Goal: Communication & Community: Answer question/provide support

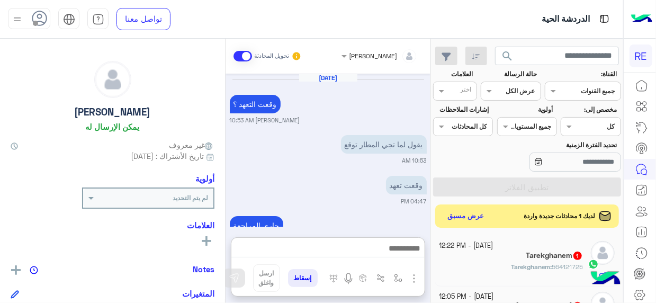
scroll to position [358, 0]
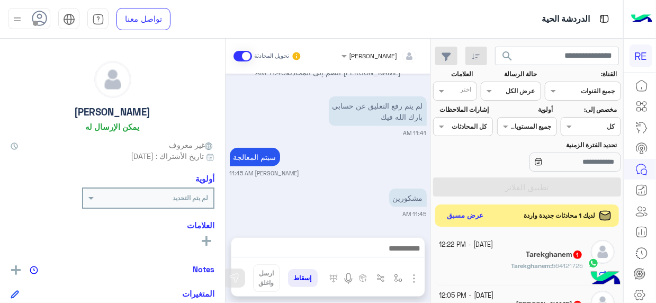
click at [464, 218] on button "عرض مسبق" at bounding box center [465, 216] width 44 height 14
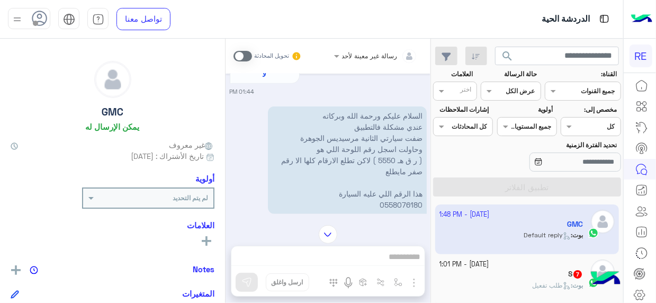
scroll to position [452, 0]
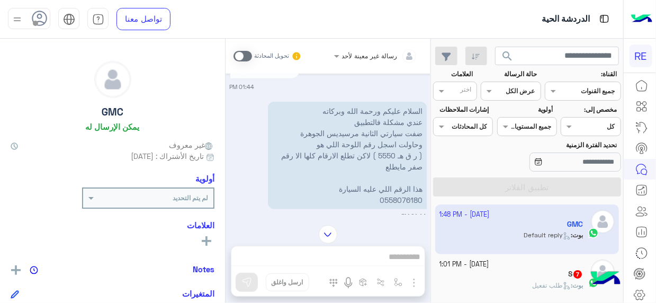
click at [251, 55] on span at bounding box center [243, 56] width 19 height 11
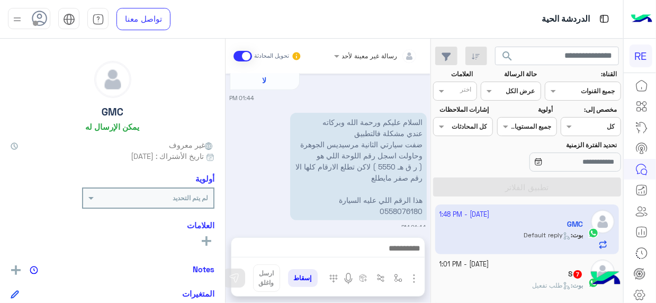
scroll to position [776, 0]
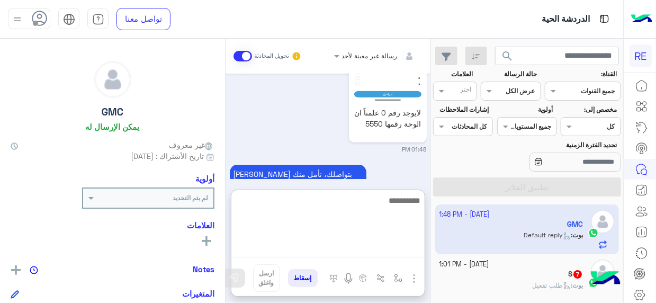
click at [416, 254] on textarea at bounding box center [327, 226] width 193 height 64
type textarea "**********"
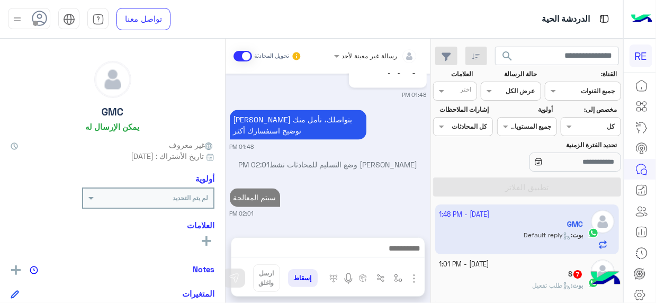
scroll to position [839, 0]
click at [520, 279] on div "S 7" at bounding box center [512, 275] width 144 height 11
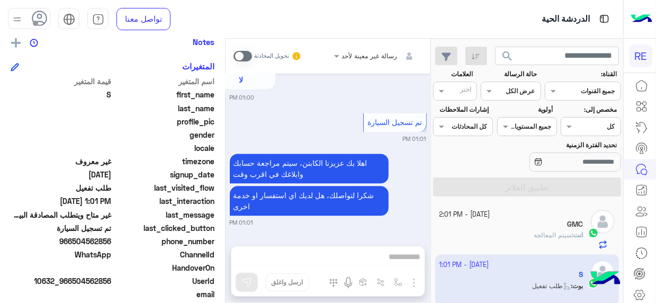
scroll to position [235, 0]
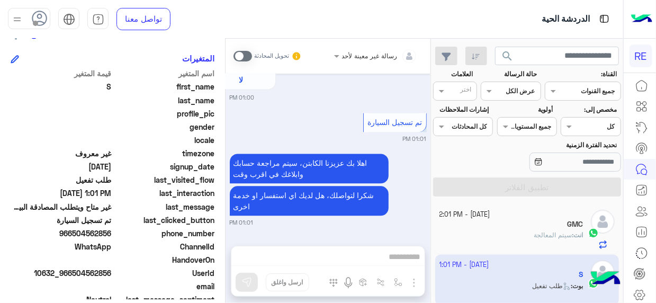
drag, startPoint x: 75, startPoint y: 230, endPoint x: 112, endPoint y: 232, distance: 37.1
click at [112, 232] on span "966504562856" at bounding box center [61, 233] width 101 height 11
copy span "504562856"
click at [246, 58] on span at bounding box center [243, 56] width 19 height 11
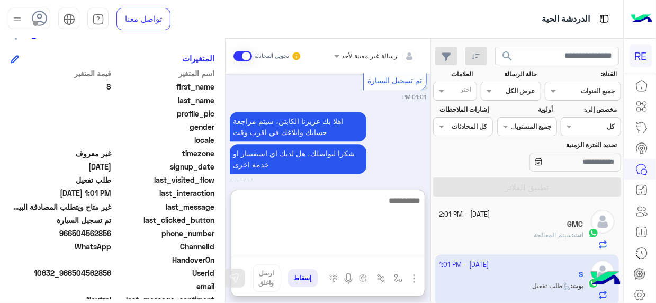
click at [419, 248] on textarea at bounding box center [327, 226] width 193 height 64
type textarea "**********"
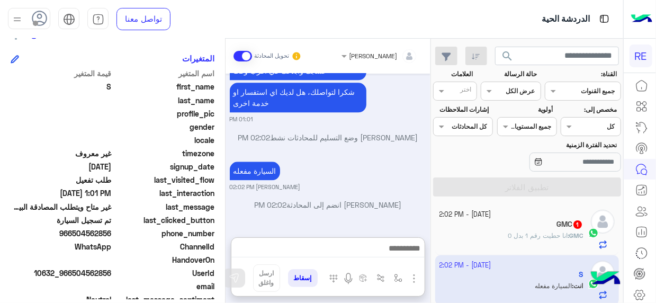
scroll to position [1187, 0]
click at [497, 235] on div "GMC : انا حطيت رقم 1 بدل 0" at bounding box center [512, 240] width 144 height 19
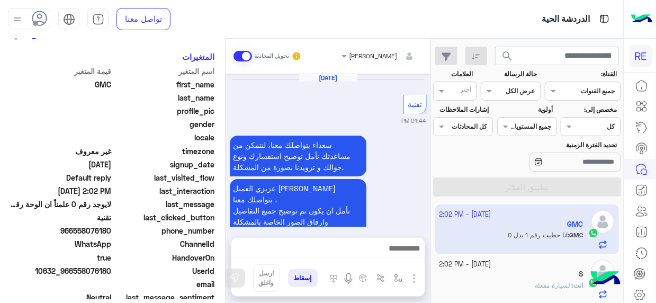
scroll to position [678, 0]
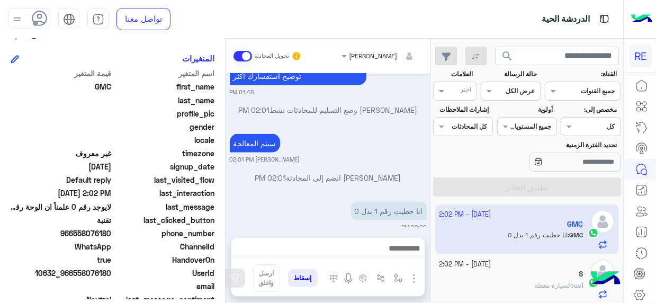
click at [230, 210] on div "[DATE] تقنية 01:44 PM سعداء بتواصلك معنا، لنتمكن من مساعدتك نأمل توضيح استفسارك…" at bounding box center [328, 150] width 205 height 153
click at [229, 211] on div "[DATE] تقنية 01:44 PM سعداء بتواصلك معنا، لنتمكن من مساعدتك نأمل توضيح استفسارك…" at bounding box center [328, 150] width 205 height 153
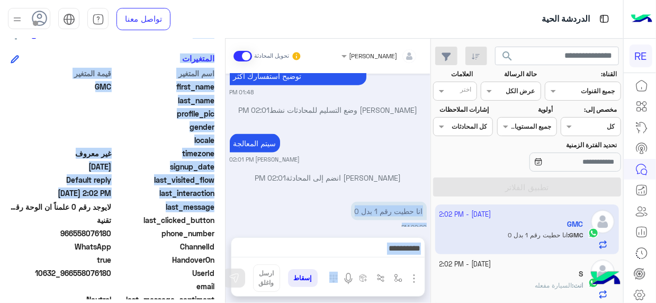
click at [226, 209] on mat-drawer-container "[PERSON_NAME] تحويل المحادثة [DATE] تقنية 01:44 PM سعداء بتواصلك معنا، لنتمكن م…" at bounding box center [215, 173] width 431 height 269
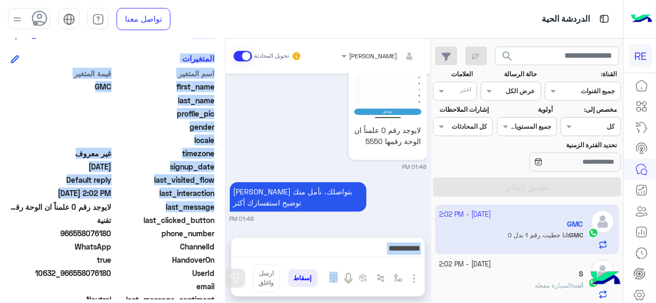
scroll to position [678, 0]
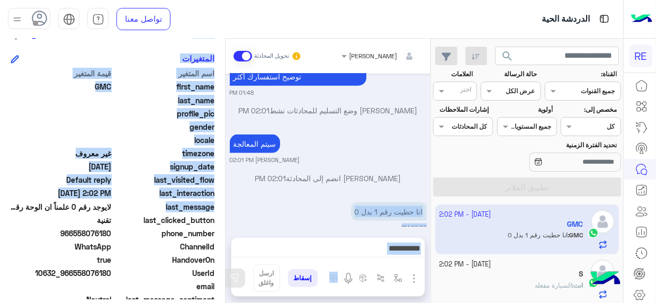
click at [400, 250] on textarea at bounding box center [327, 249] width 193 height 16
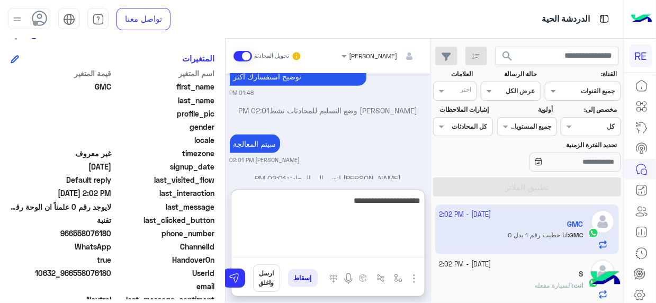
type textarea "**********"
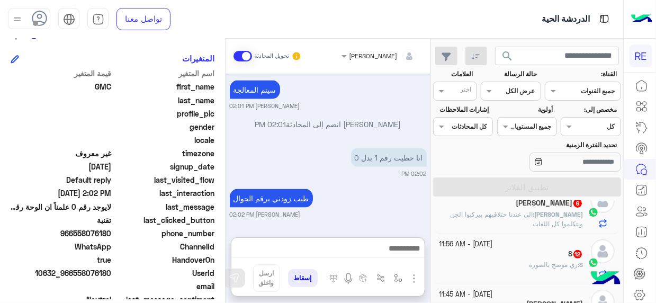
scroll to position [742, 0]
click at [551, 253] on div "S 12" at bounding box center [512, 254] width 144 height 11
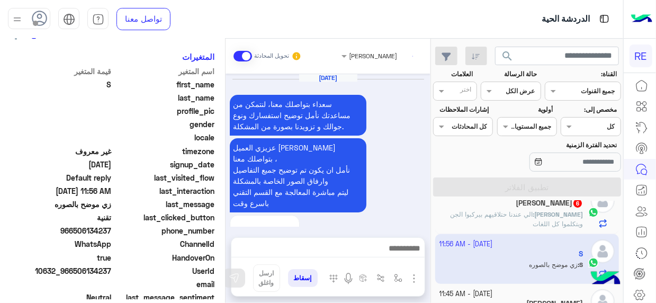
scroll to position [1059, 0]
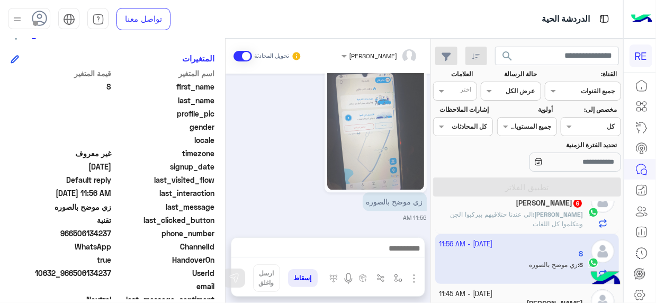
click at [227, 216] on div "[DATE] سعداء بتواصلك معنا، لنتمكن من مساعدتك نأمل توضيح استفسارك ونوع جوالك و ت…" at bounding box center [328, 150] width 205 height 153
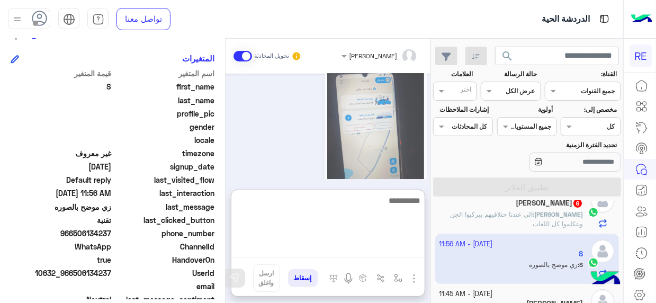
click at [411, 250] on textarea at bounding box center [327, 226] width 193 height 64
type textarea "**********"
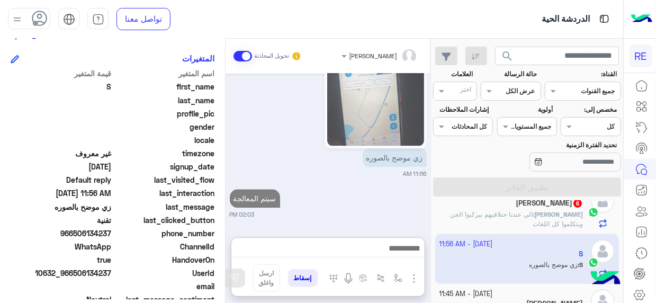
scroll to position [1122, 0]
click at [503, 227] on div "[DATE] - 12:05 PM [PERSON_NAME] 6 [PERSON_NAME] : الي عندنا حتلاقيهم بيركبوا ال…" at bounding box center [527, 209] width 184 height 50
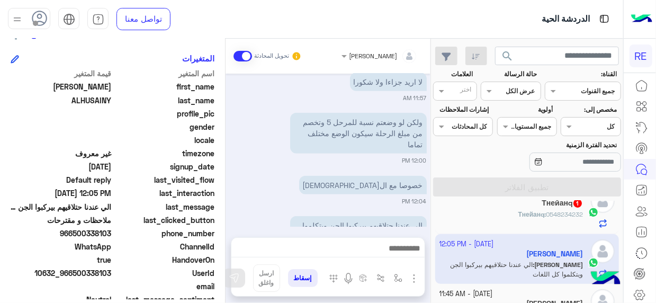
scroll to position [411, 0]
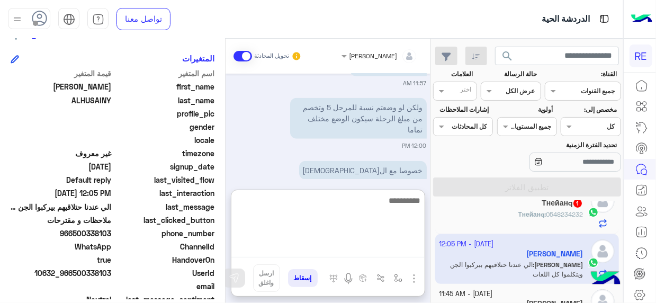
click at [389, 247] on textarea at bounding box center [327, 226] width 193 height 64
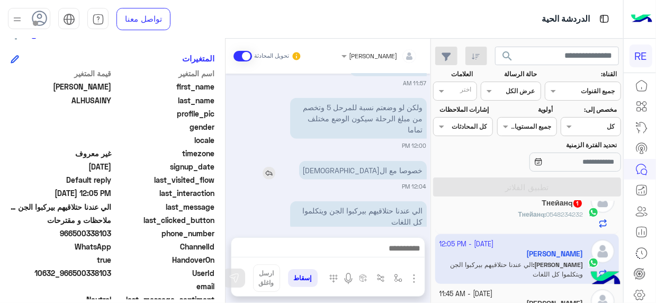
click at [375, 161] on p "خصوصا مع ال[DEMOGRAPHIC_DATA]" at bounding box center [363, 170] width 128 height 19
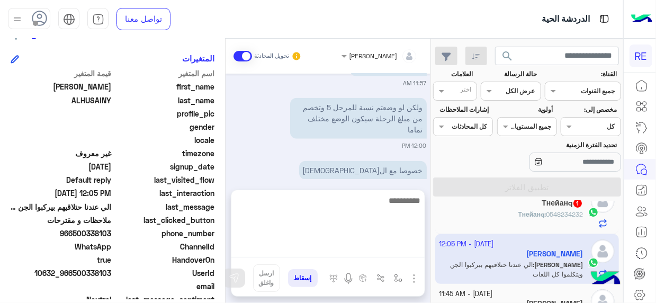
click at [404, 254] on textarea at bounding box center [327, 226] width 193 height 64
type textarea "**********"
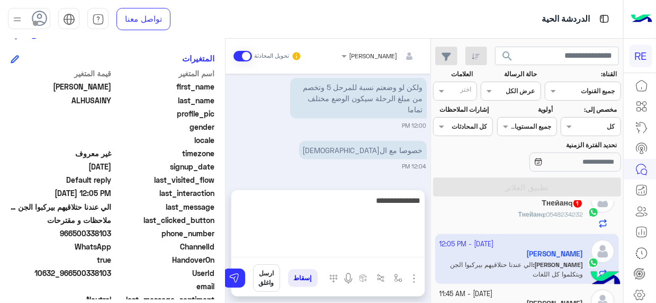
click at [331, 255] on textarea "**********" at bounding box center [327, 226] width 193 height 64
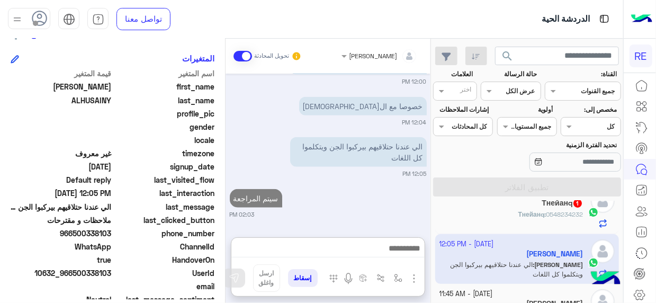
scroll to position [475, 0]
click at [482, 225] on div "Тнейанq : 0548234232" at bounding box center [512, 219] width 144 height 19
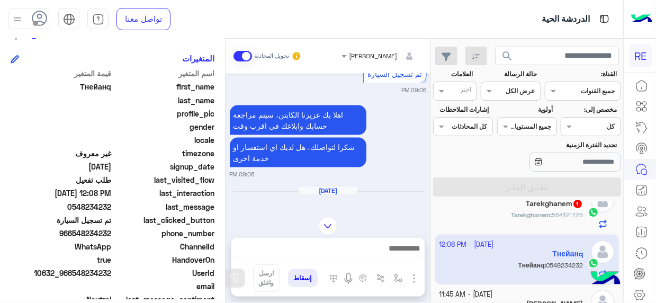
scroll to position [782, 0]
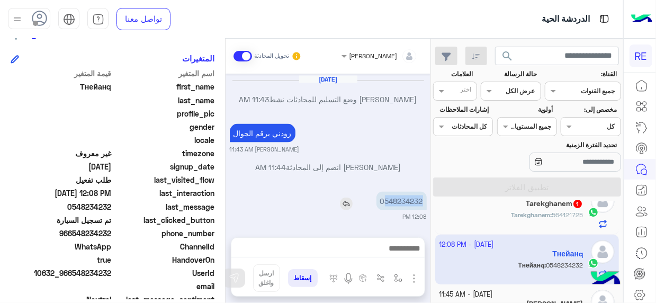
drag, startPoint x: 385, startPoint y: 199, endPoint x: 423, endPoint y: 198, distance: 37.6
click at [423, 198] on p "0548234232" at bounding box center [402, 201] width 50 height 19
copy p "548234232"
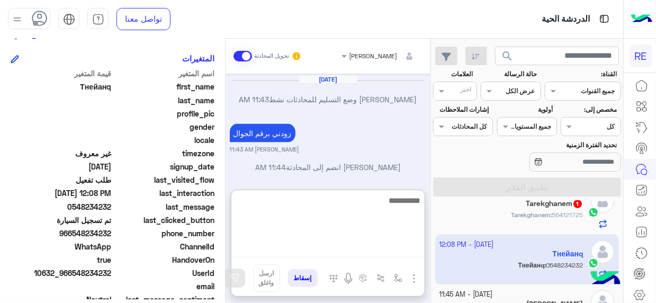
click at [407, 248] on textarea at bounding box center [327, 226] width 193 height 64
type textarea "**********"
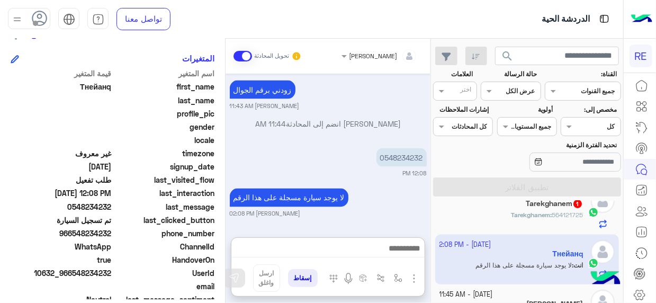
scroll to position [846, 0]
click at [530, 221] on div "Tarekghanem : 564121725" at bounding box center [512, 219] width 144 height 19
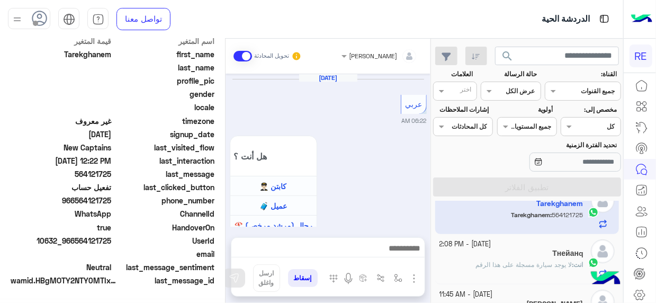
scroll to position [780, 0]
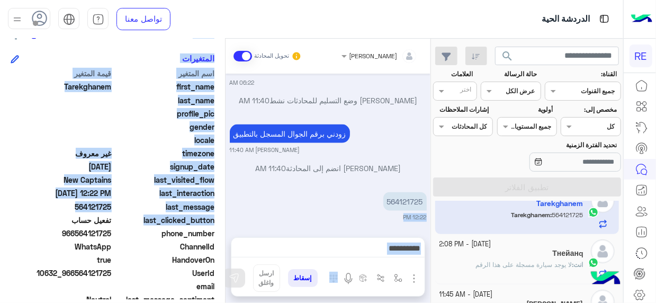
drag, startPoint x: 225, startPoint y: 221, endPoint x: 228, endPoint y: 208, distance: 14.0
click at [228, 208] on mat-drawer-container "[PERSON_NAME] تحويل المحادثة [DATE] عربي 06:22 AM هل أنت ؟ كابتن 👨🏻‍✈️ عميل 🧳 ر…" at bounding box center [215, 173] width 431 height 269
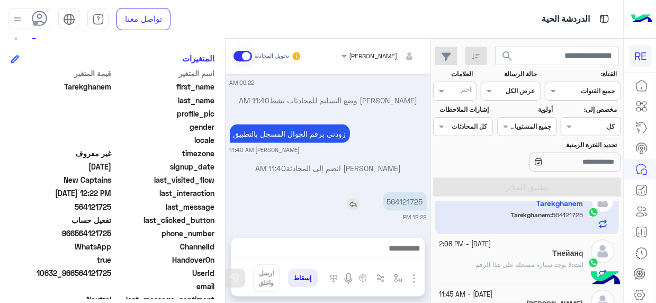
click at [416, 194] on p "564121725" at bounding box center [404, 201] width 43 height 19
copy app-msgs-text
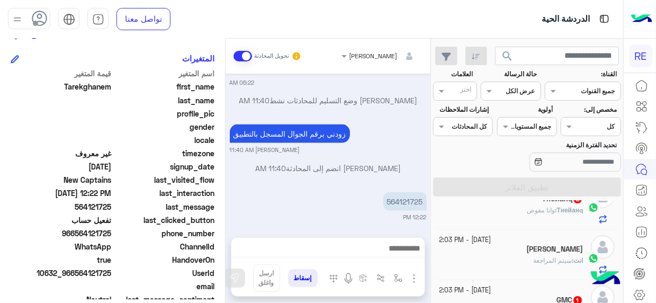
scroll to position [0, 0]
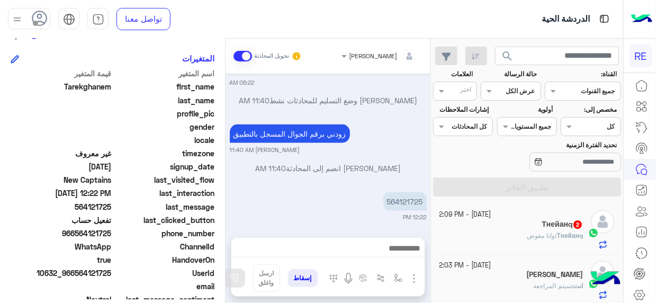
click at [539, 240] on div "[PERSON_NAME] : وانا مفوض" at bounding box center [512, 240] width 144 height 19
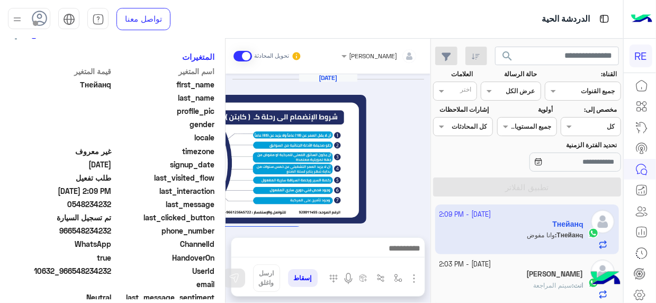
scroll to position [737, 0]
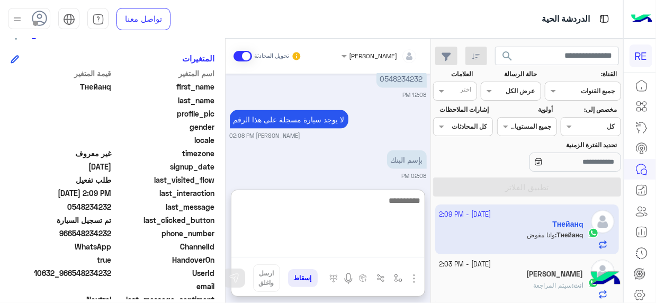
click at [392, 250] on textarea at bounding box center [327, 226] width 193 height 64
type textarea "**********"
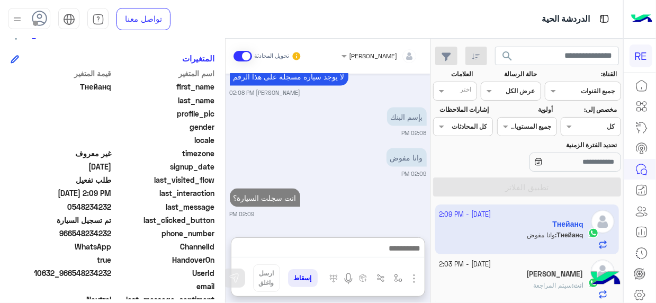
scroll to position [801, 0]
click at [494, 275] on div "[PERSON_NAME]" at bounding box center [512, 275] width 144 height 11
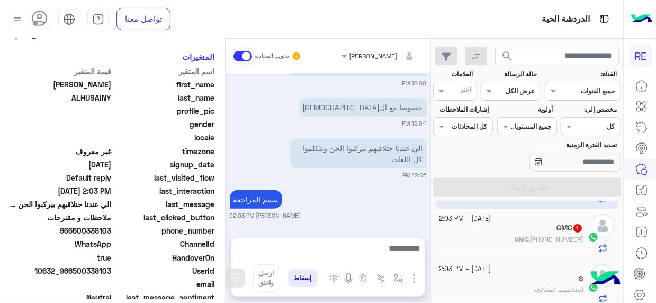
scroll to position [103, 0]
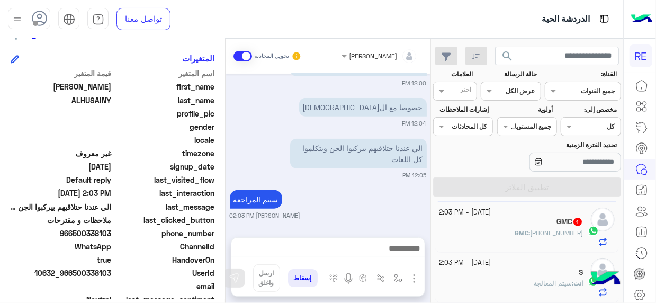
click at [544, 219] on div "GMC 1" at bounding box center [512, 222] width 144 height 11
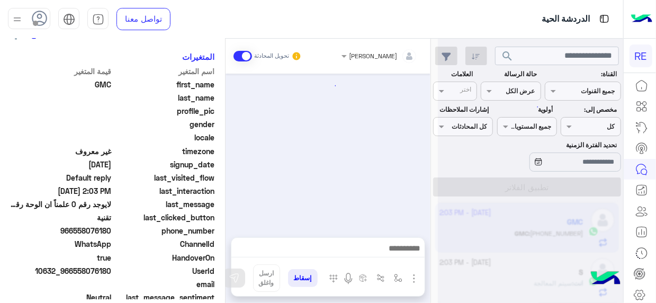
scroll to position [507, 0]
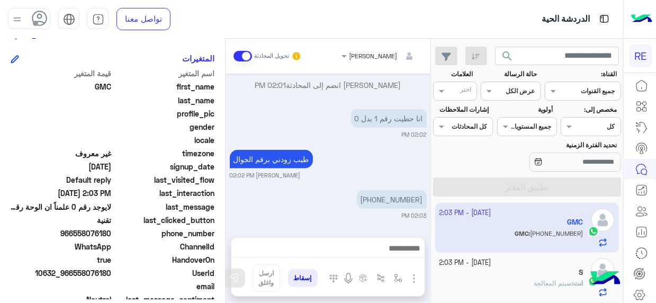
drag, startPoint x: 75, startPoint y: 270, endPoint x: 112, endPoint y: 270, distance: 37.6
click at [112, 270] on span "10632_966558076180" at bounding box center [61, 272] width 101 height 11
copy span "558076180"
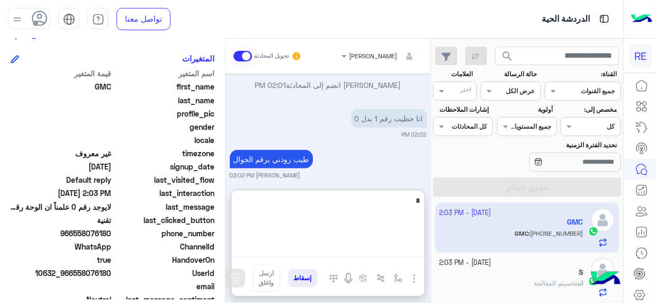
click at [409, 249] on textarea "*" at bounding box center [327, 226] width 193 height 64
type textarea "**********"
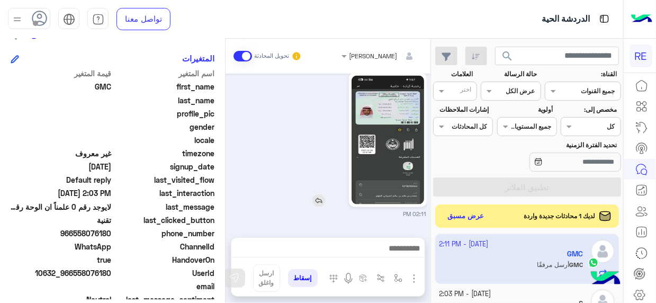
scroll to position [727, 0]
click at [393, 100] on img at bounding box center [388, 140] width 73 height 129
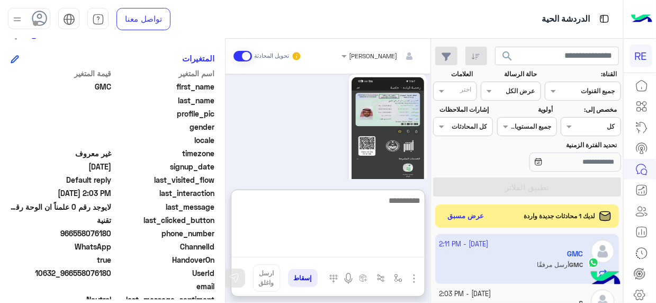
click at [414, 251] on textarea at bounding box center [327, 226] width 193 height 64
type textarea "**********"
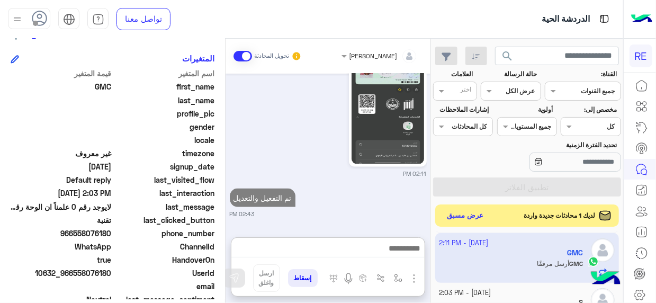
click at [458, 218] on button "عرض مسبق" at bounding box center [465, 216] width 44 height 14
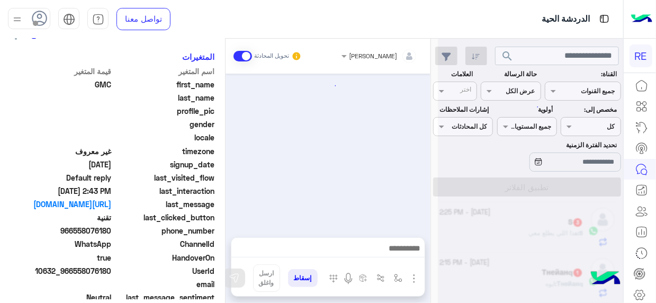
scroll to position [369, 0]
click at [433, 241] on div "search القناة: القناه جميع القنوات حالة الرسالة القناه عرض الكل العلامات اختر م…" at bounding box center [527, 173] width 192 height 269
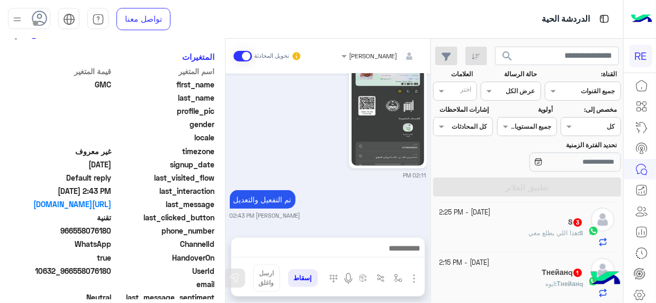
click at [432, 215] on mat-drawer-container "search القناة: القناه جميع القنوات حالة الرسالة القناه عرض الكل العلامات اختر م…" at bounding box center [311, 173] width 623 height 269
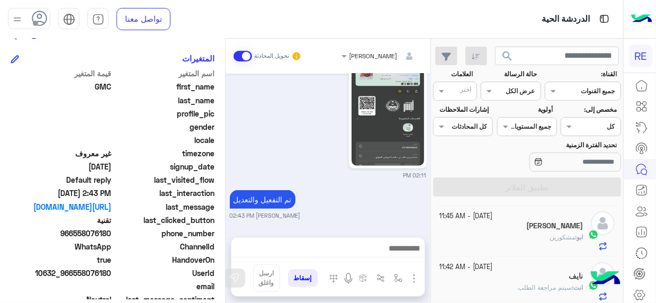
scroll to position [361, 0]
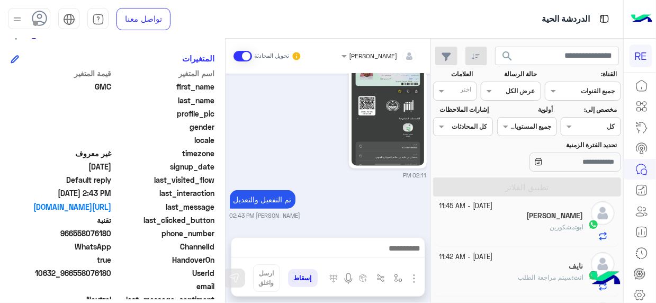
click at [378, 226] on div "[DATE] [PERSON_NAME] بتواصلك، نأمل منك توضيح استفسارك أكثر 01:48 PM Terhal Almo…" at bounding box center [328, 150] width 205 height 153
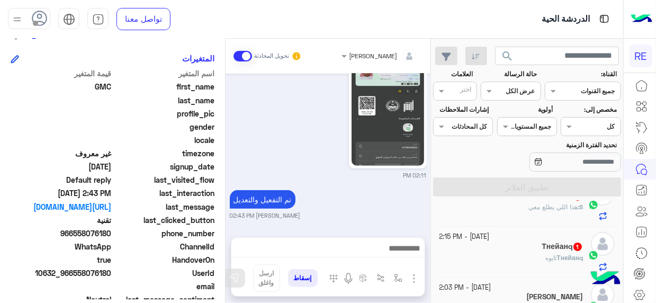
scroll to position [132, 0]
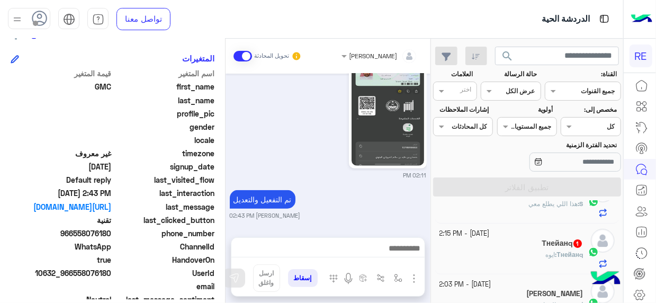
click at [537, 239] on div "Тнейанq 1" at bounding box center [512, 244] width 144 height 11
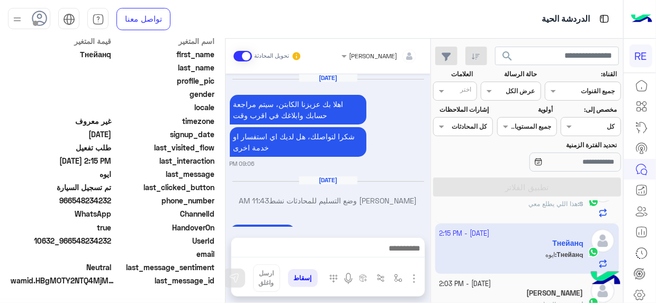
scroll to position [304, 0]
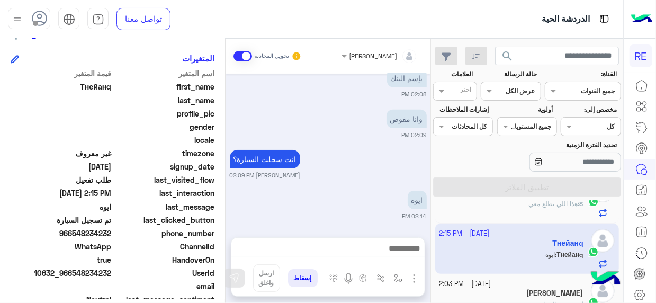
drag, startPoint x: 73, startPoint y: 271, endPoint x: 112, endPoint y: 270, distance: 38.7
click at [112, 270] on span "10632_966548234232" at bounding box center [61, 272] width 101 height 11
copy span "548234232"
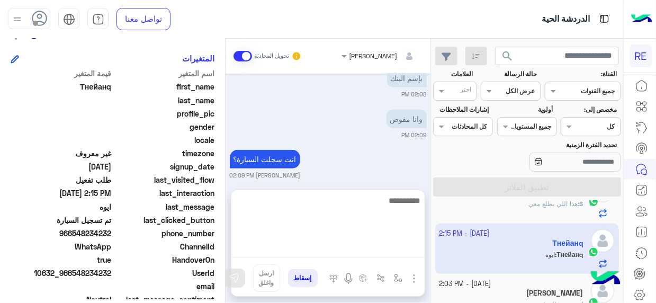
click at [406, 250] on textarea at bounding box center [327, 226] width 193 height 64
type textarea "**********"
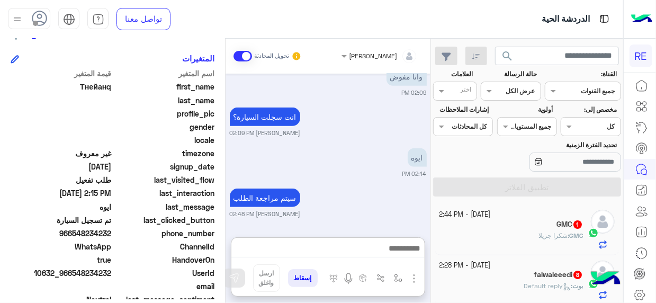
scroll to position [368, 0]
click at [524, 290] on div "[PERSON_NAME] : Default reply" at bounding box center [512, 290] width 144 height 19
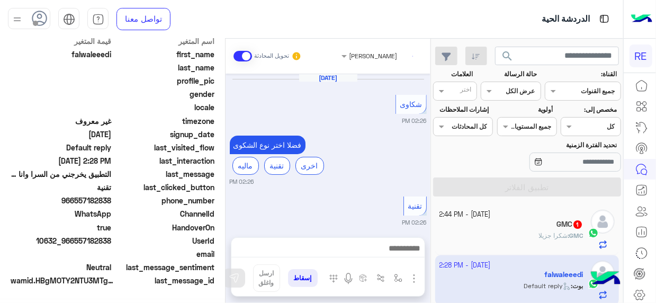
scroll to position [235, 0]
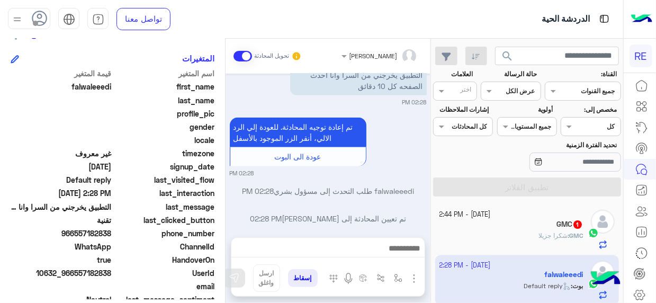
click at [488, 229] on div "GMC 1" at bounding box center [512, 225] width 144 height 11
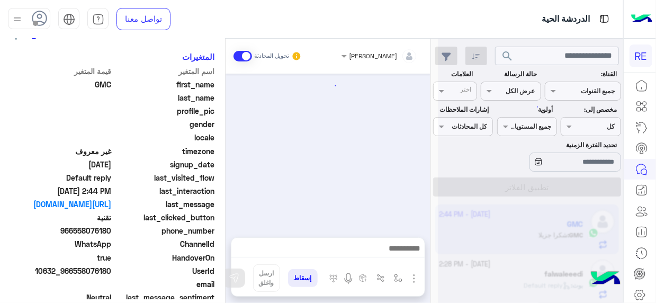
scroll to position [357, 0]
